Goal: Transaction & Acquisition: Purchase product/service

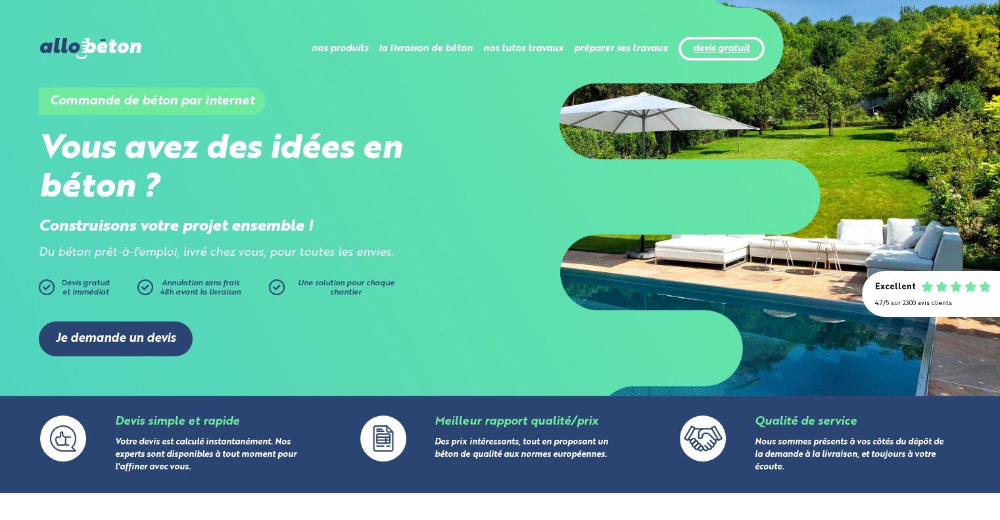
click at [720, 48] on link "devis gratuit" at bounding box center [721, 48] width 57 height 11
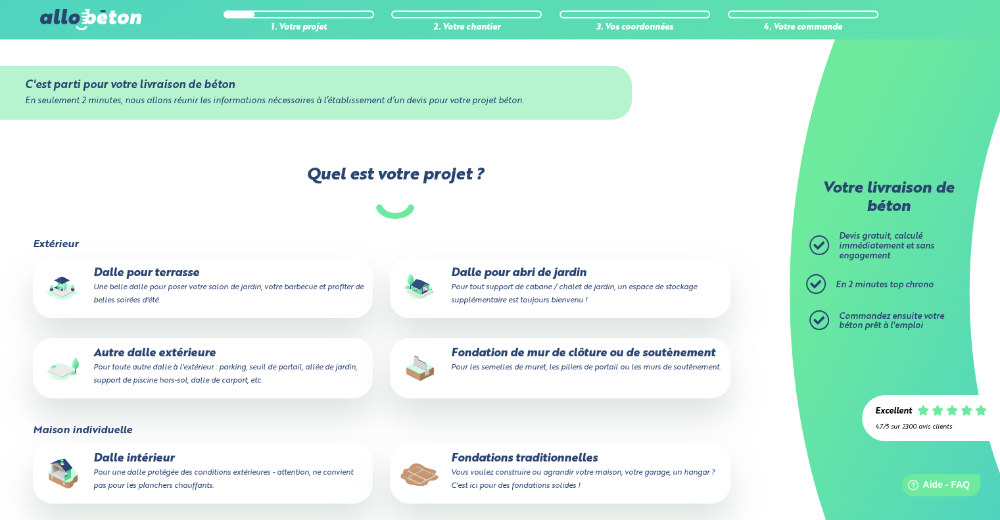
scroll to position [197, 0]
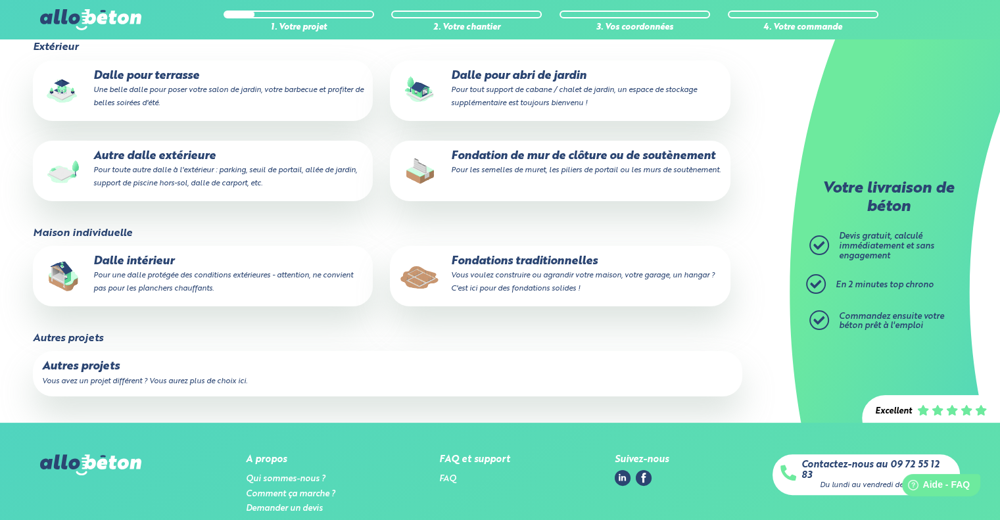
click at [476, 191] on label "Fondation de mur de clôture ou de soutènement Pour les semelles de muret, les p…" at bounding box center [560, 171] width 340 height 60
click at [0, 0] on input "Fondation de mur de clôture ou de soutènement Pour les semelles de muret, les p…" at bounding box center [0, 0] width 0 height 0
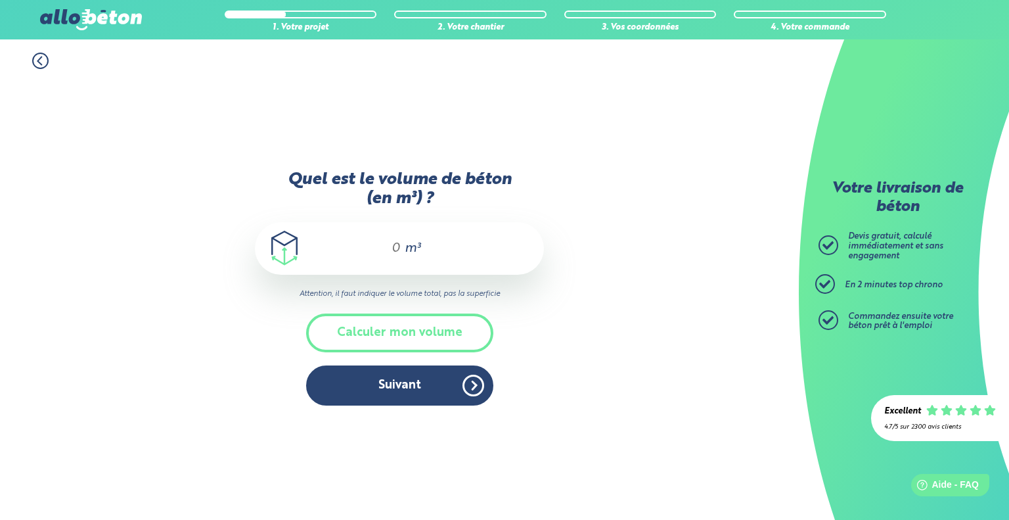
click at [400, 246] on input "Quel est le volume de béton (en m³) ?" at bounding box center [390, 249] width 22 height 16
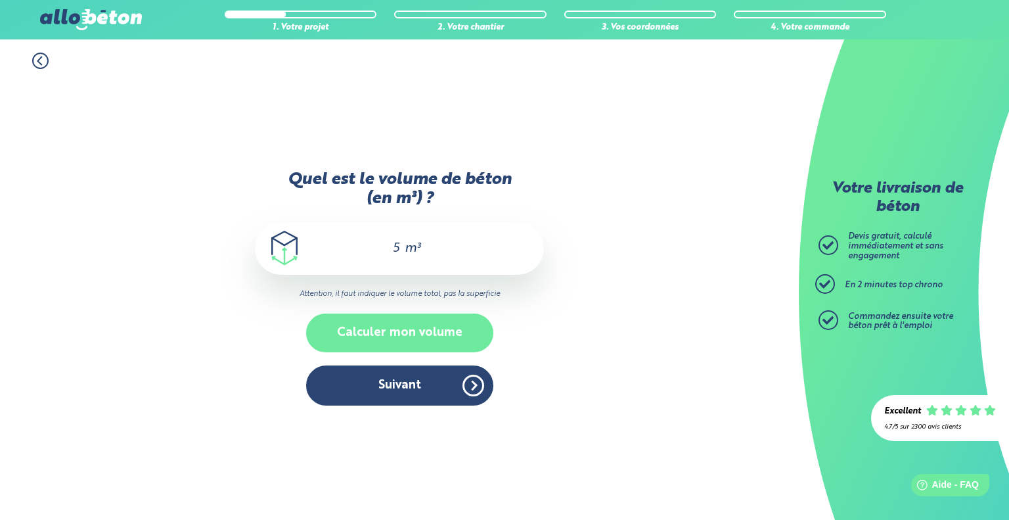
click at [423, 338] on button "Calculer mon volume" at bounding box center [399, 332] width 187 height 39
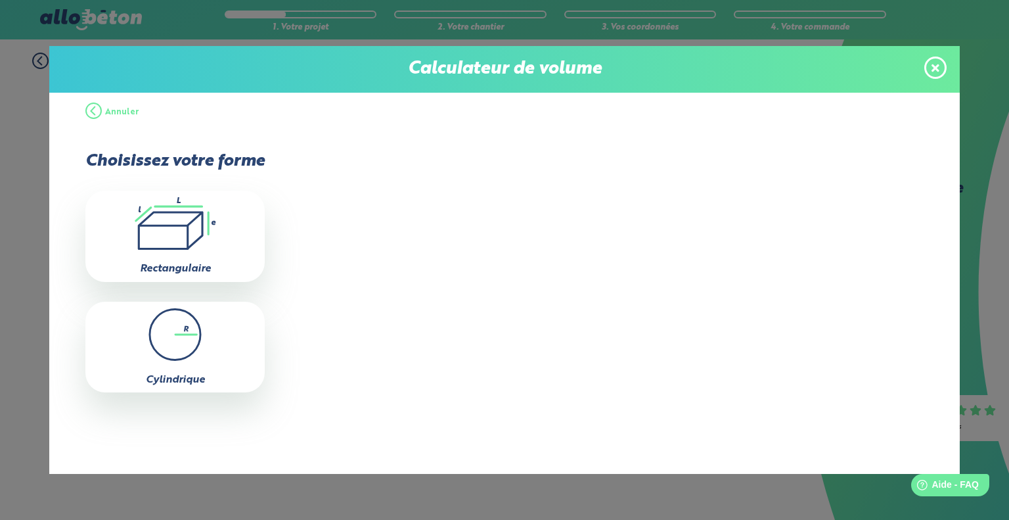
click at [245, 235] on icon ".icon-calc-rectanglea{fill:none;stroke-linecap:round;stroke-width:3px;stroke:#6…" at bounding box center [175, 223] width 166 height 53
type input "0"
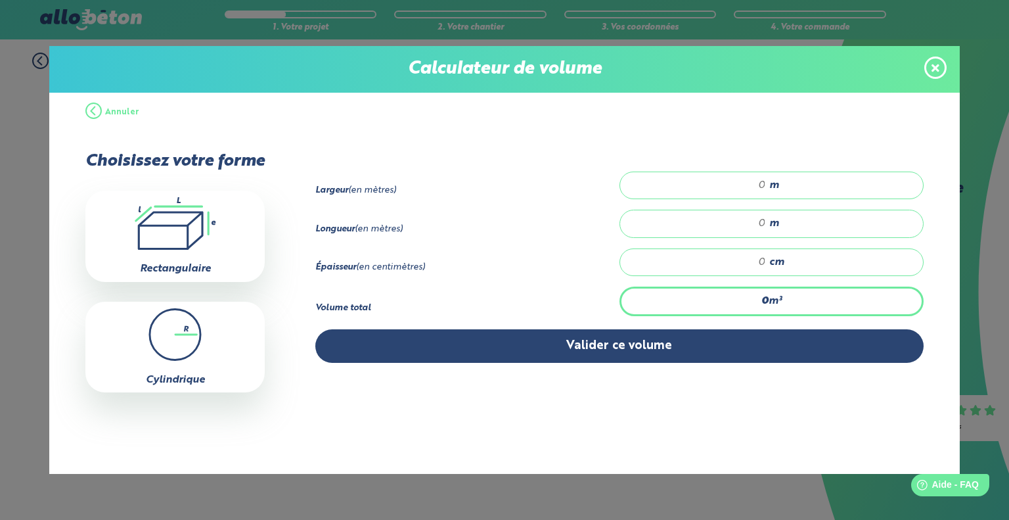
click at [940, 66] on span at bounding box center [936, 68] width 22 height 22
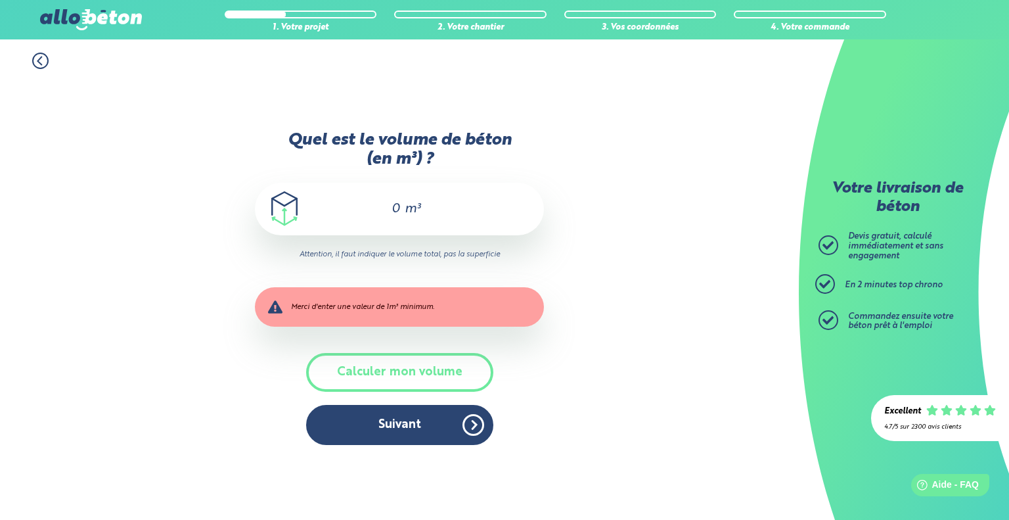
click at [398, 210] on input "0" at bounding box center [390, 209] width 22 height 16
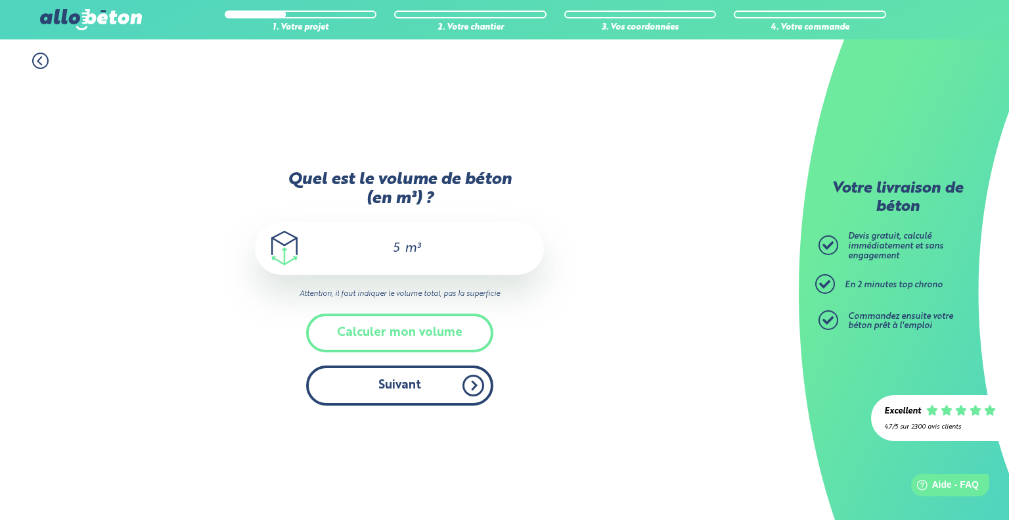
type input "5"
click at [427, 388] on button "Suivant" at bounding box center [399, 385] width 187 height 40
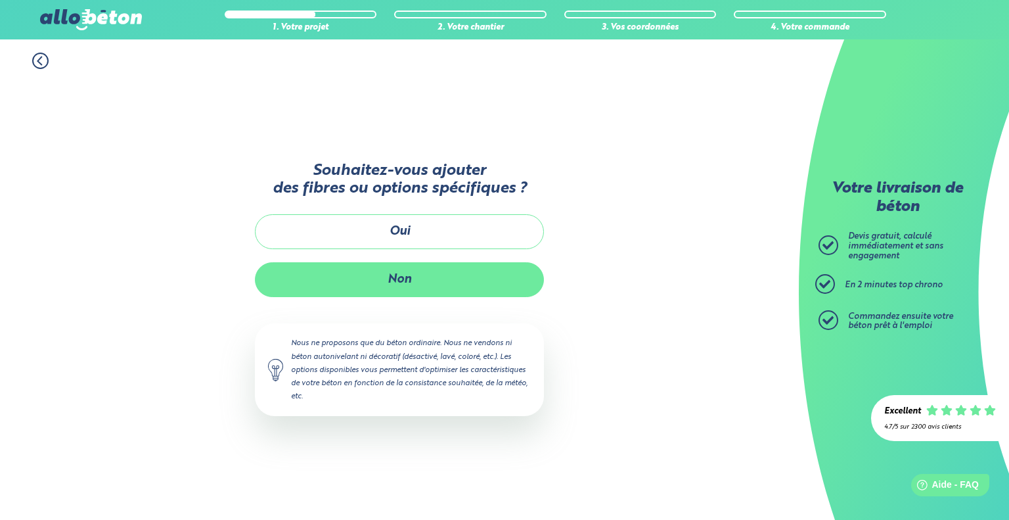
click at [402, 285] on button "Non" at bounding box center [399, 279] width 289 height 35
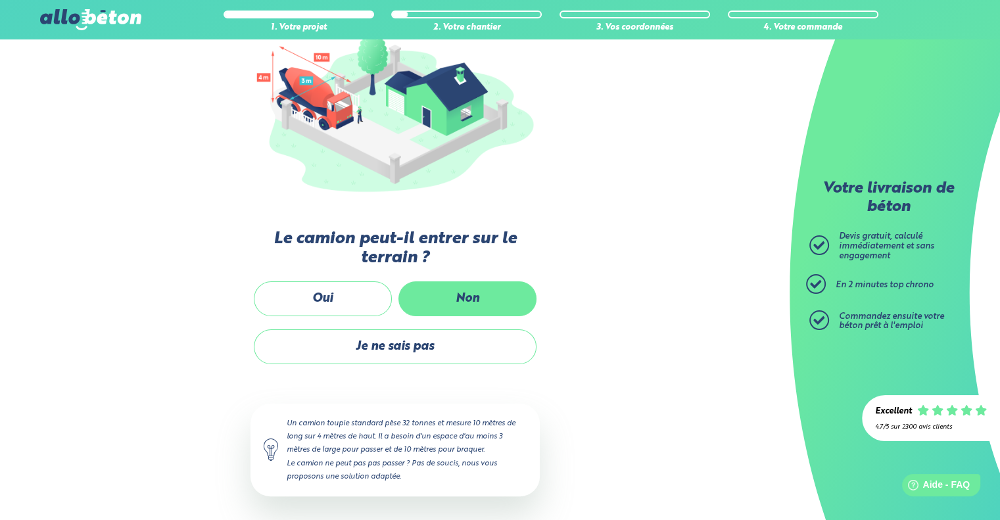
click at [444, 296] on label "Non" at bounding box center [467, 298] width 138 height 35
click at [0, 0] on input "Non" at bounding box center [0, 0] width 0 height 0
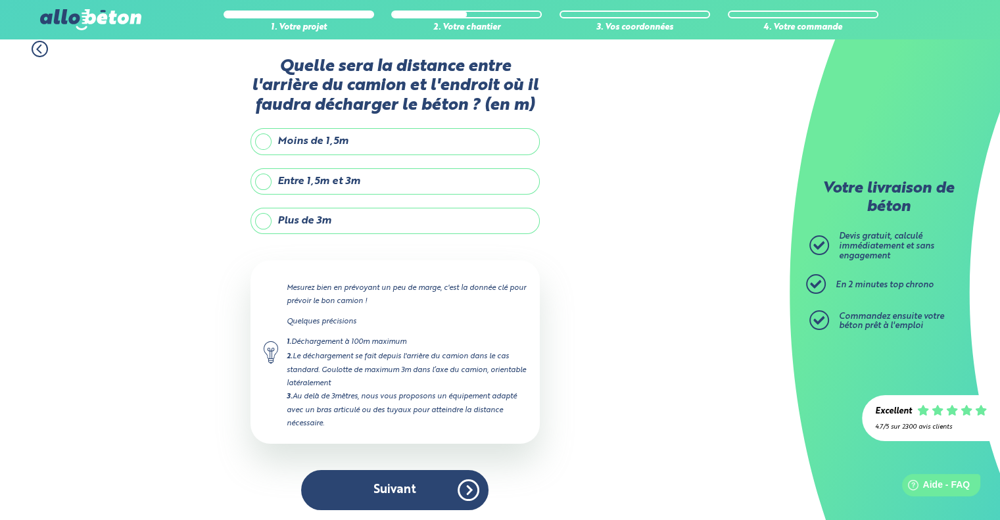
click at [303, 224] on label "Plus de 3m" at bounding box center [394, 221] width 289 height 26
click at [0, 0] on input "Plus de 3m" at bounding box center [0, 0] width 0 height 0
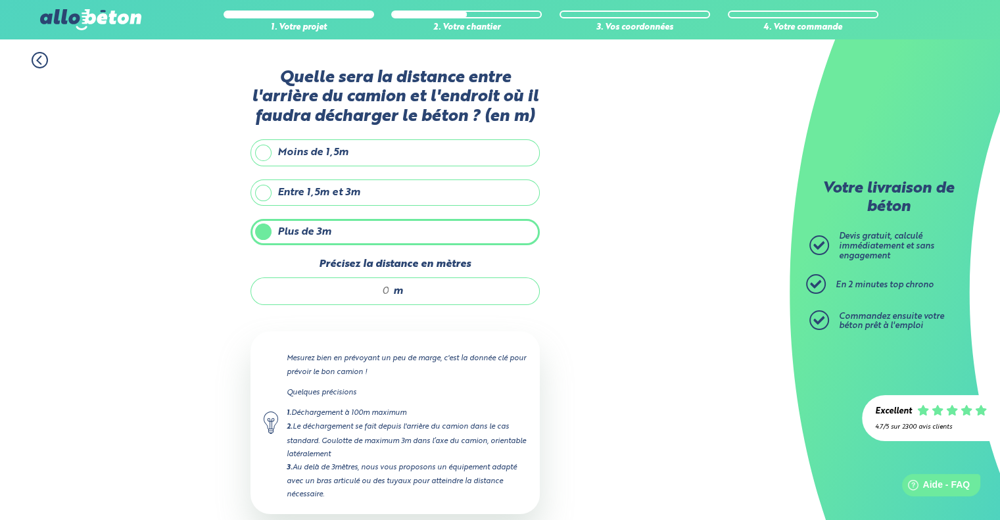
scroll to position [0, 0]
click at [388, 288] on input "Précisez la distance en mètres" at bounding box center [327, 291] width 126 height 13
type input "25"
click at [595, 333] on div "1. Votre projet 2. Votre chantier 3. Vos coordonnées 4. Votre commande Quelle s…" at bounding box center [394, 316] width 789 height 555
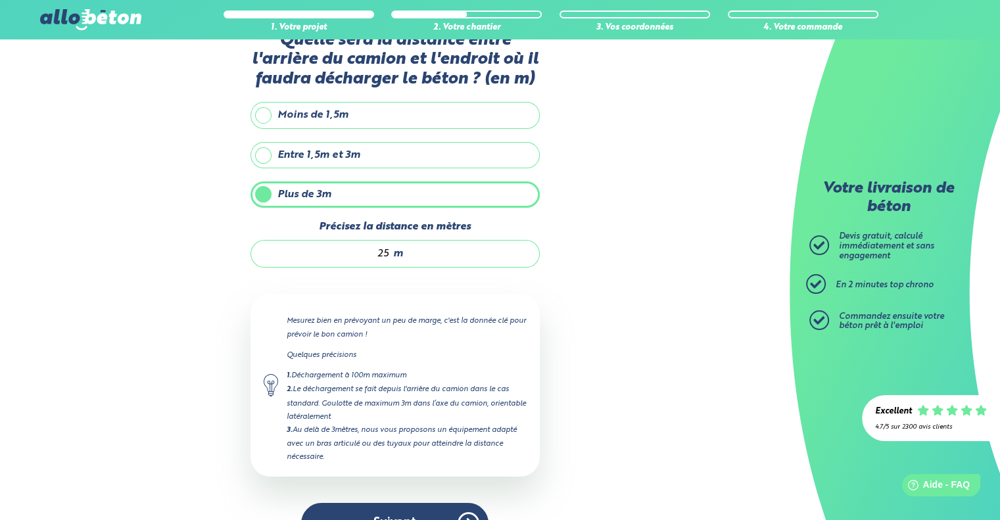
scroll to position [71, 0]
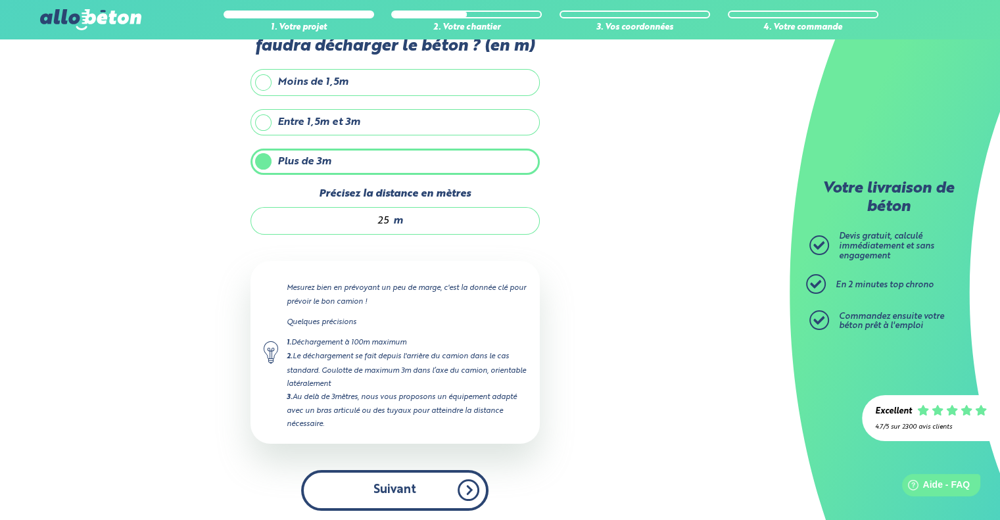
click at [384, 501] on button "Suivant" at bounding box center [394, 490] width 187 height 40
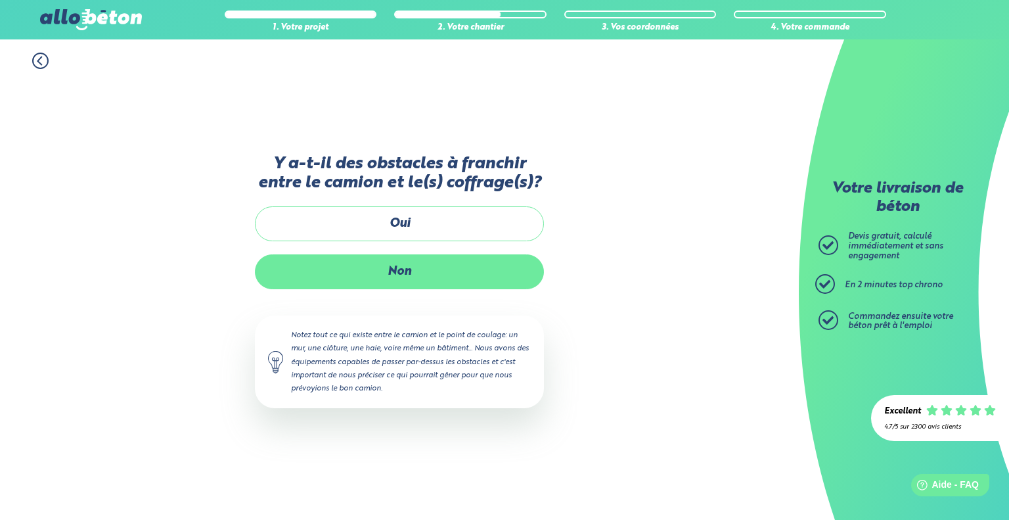
click at [368, 271] on label "Non" at bounding box center [399, 271] width 289 height 35
click at [0, 0] on input "Non" at bounding box center [0, 0] width 0 height 0
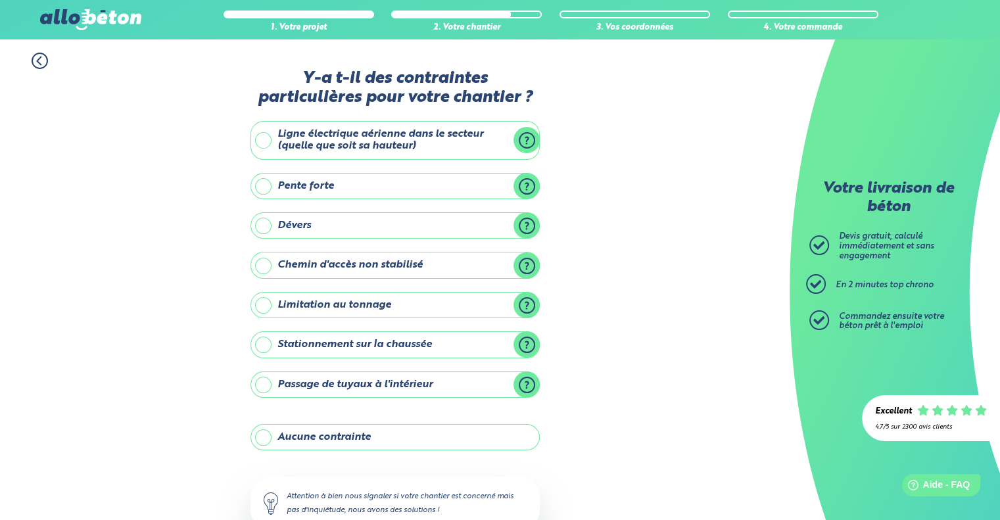
click at [308, 438] on label "Aucune contrainte" at bounding box center [394, 437] width 289 height 26
click at [0, 0] on input "Aucune contrainte" at bounding box center [0, 0] width 0 height 0
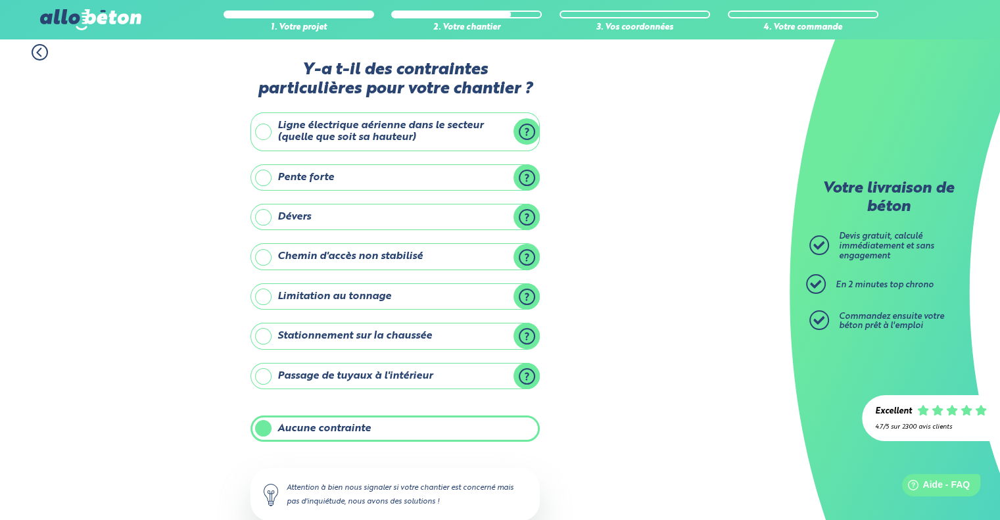
scroll to position [87, 0]
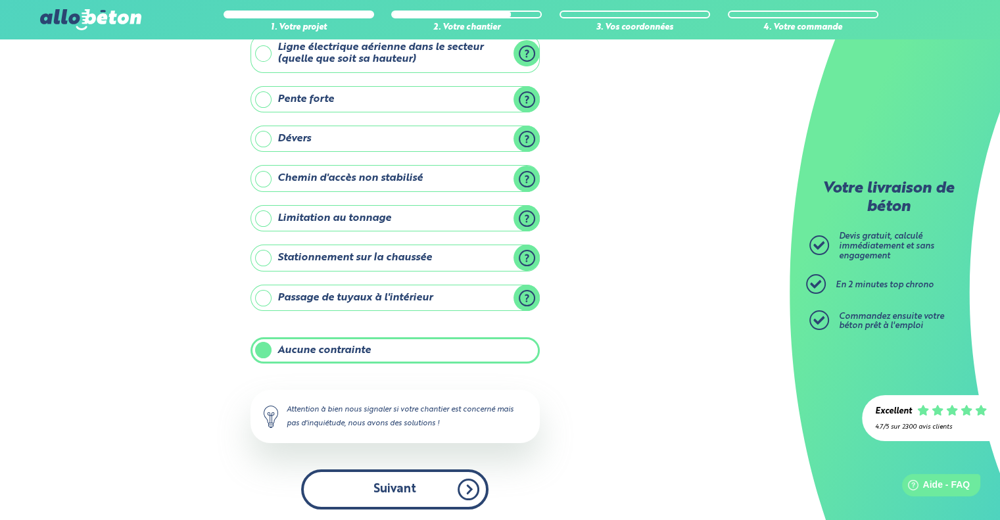
click at [369, 478] on button "Suivant" at bounding box center [394, 489] width 187 height 40
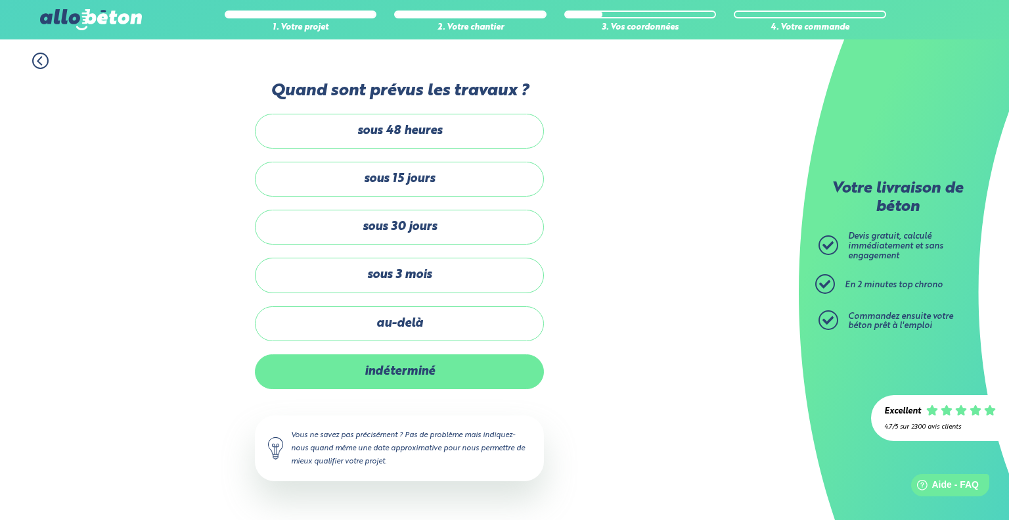
click at [396, 370] on label "indéterminé" at bounding box center [399, 371] width 289 height 35
click at [0, 0] on input "indéterminé" at bounding box center [0, 0] width 0 height 0
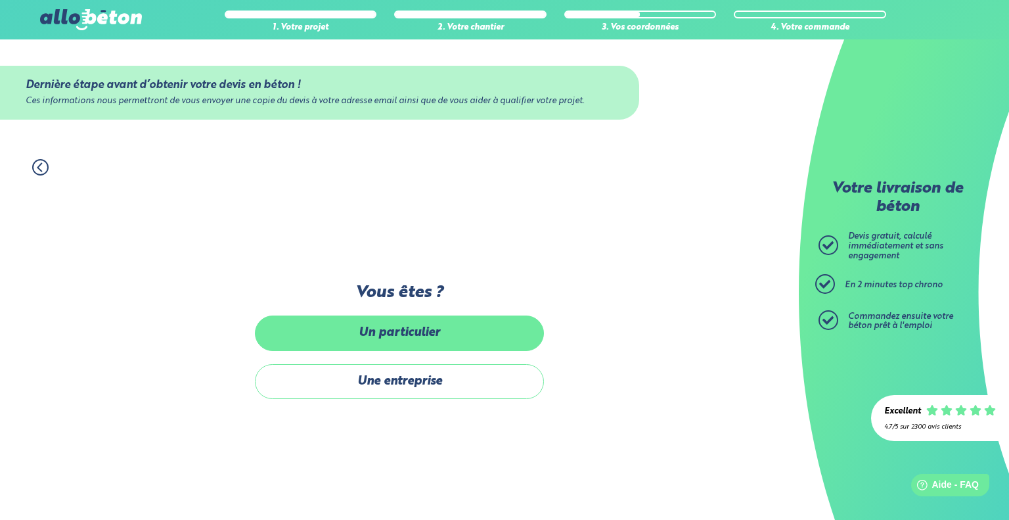
click at [405, 335] on label "Un particulier" at bounding box center [399, 332] width 289 height 35
click at [0, 0] on input "Un particulier" at bounding box center [0, 0] width 0 height 0
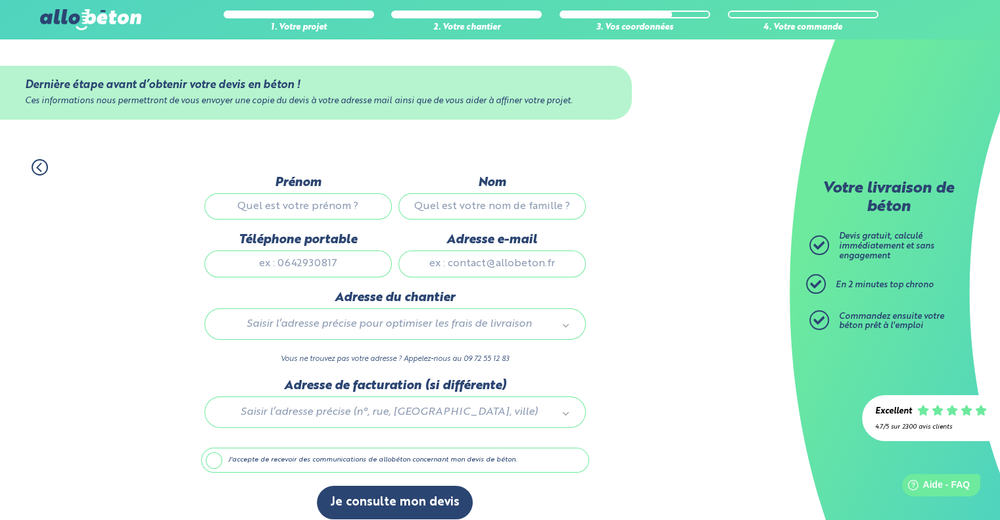
click at [298, 206] on input "Prénom" at bounding box center [297, 206] width 187 height 26
type input "Vincent"
type input "PRIGNET"
type input "0760662894"
type input "elgoron@gmail.com"
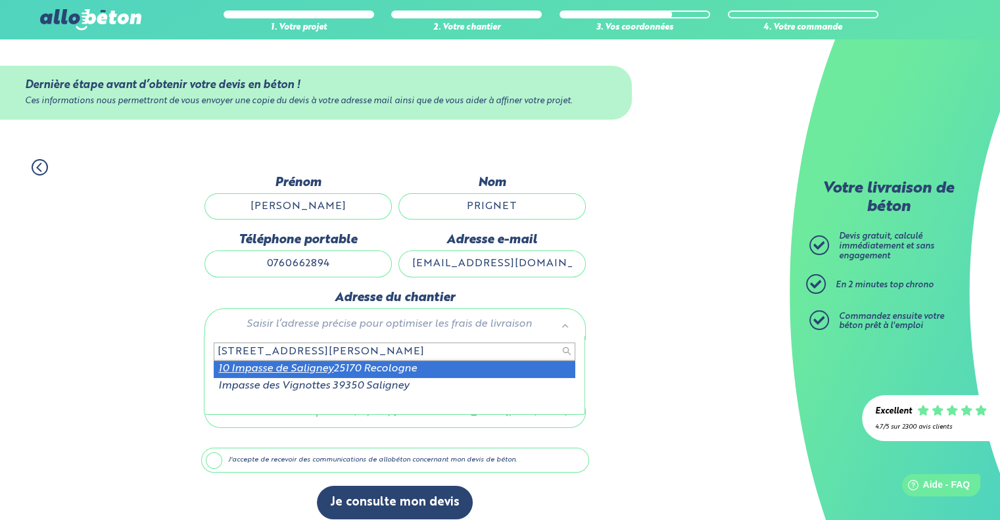
type input "10 impasse de saligney"
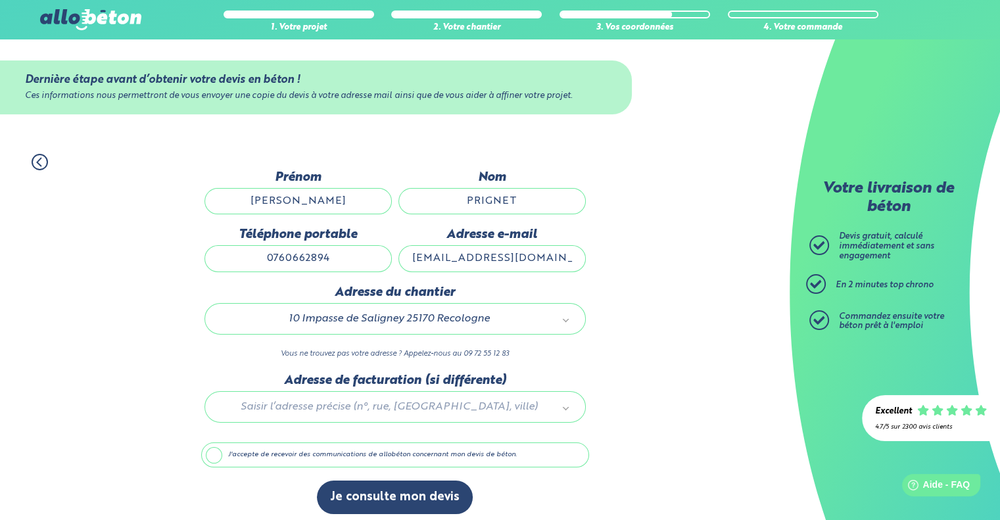
scroll to position [11, 0]
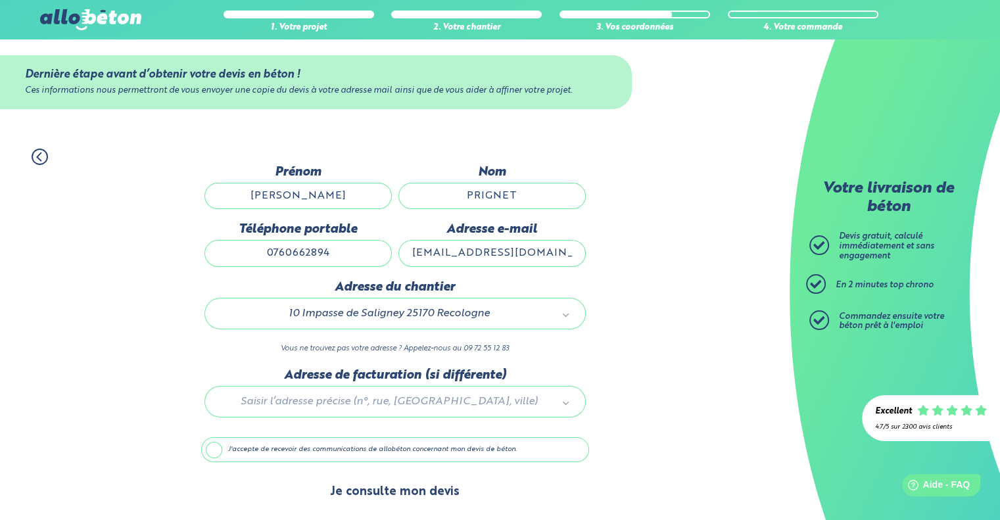
click at [401, 494] on button "Je consulte mon devis" at bounding box center [395, 492] width 156 height 34
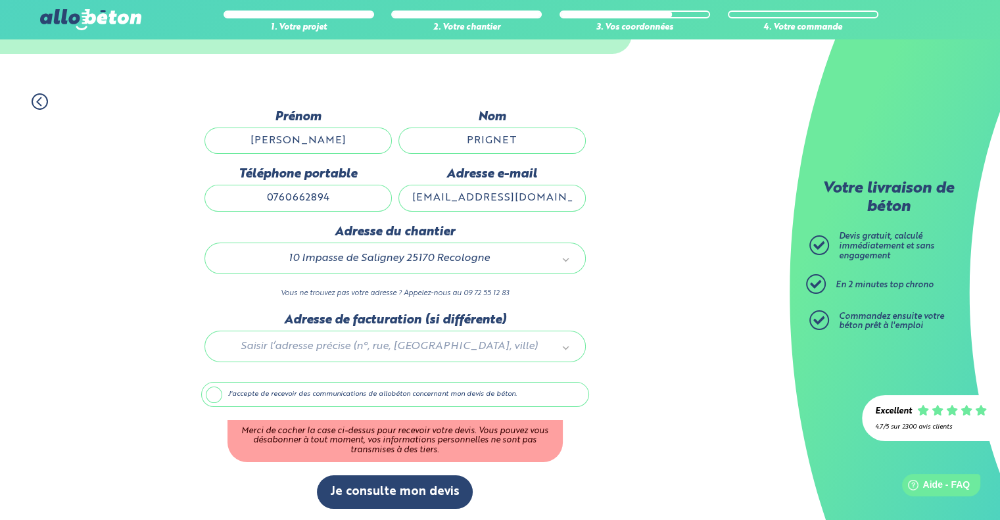
click at [208, 399] on label "J'accepte de recevoir des communications de allobéton concernant mon devis de b…" at bounding box center [395, 394] width 388 height 25
click at [0, 0] on input "J'accepte de recevoir des communications de allobéton concernant mon devis de b…" at bounding box center [0, 0] width 0 height 0
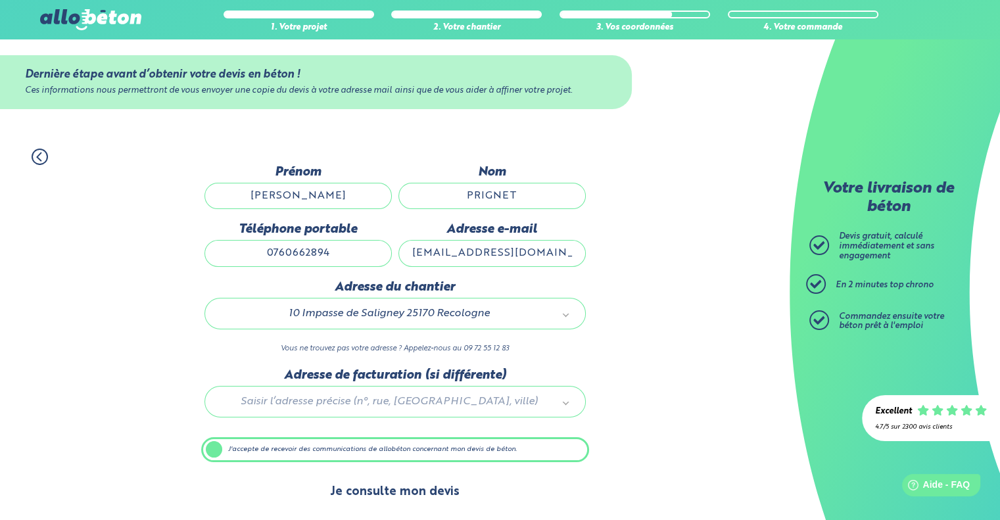
click at [436, 495] on button "Je consulte mon devis" at bounding box center [395, 492] width 156 height 34
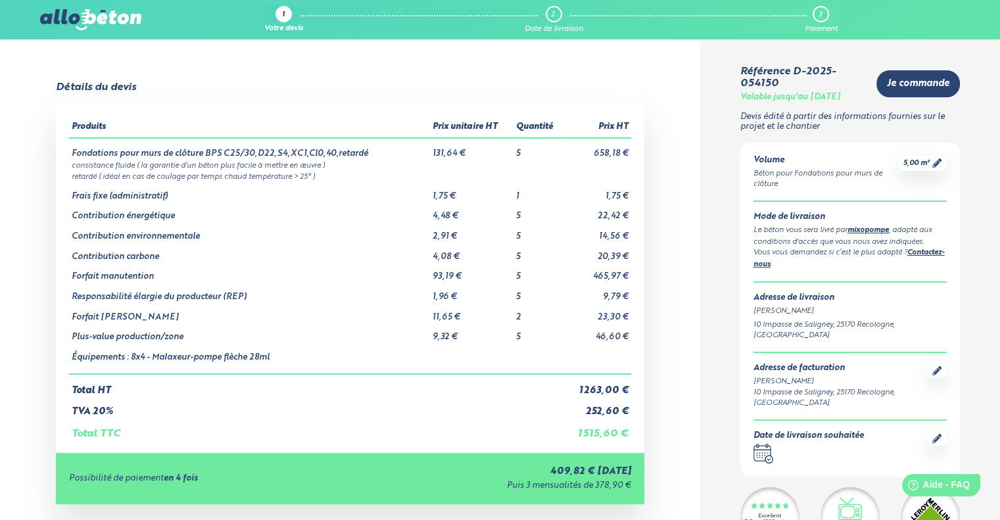
click at [935, 158] on icon at bounding box center [936, 162] width 9 height 9
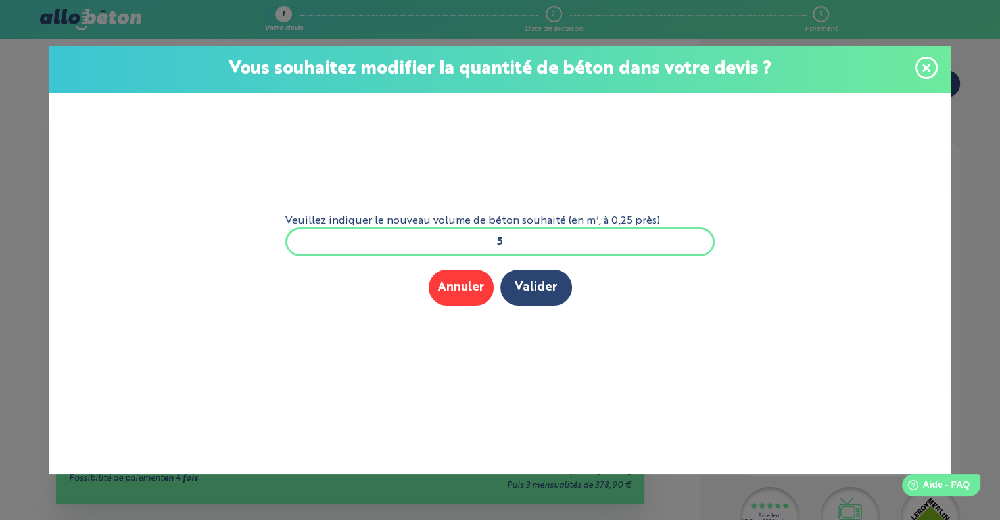
click at [511, 239] on input "5" at bounding box center [500, 241] width 430 height 29
type input "6"
click at [536, 285] on button "Valider" at bounding box center [536, 287] width 72 height 36
